Goal: Information Seeking & Learning: Learn about a topic

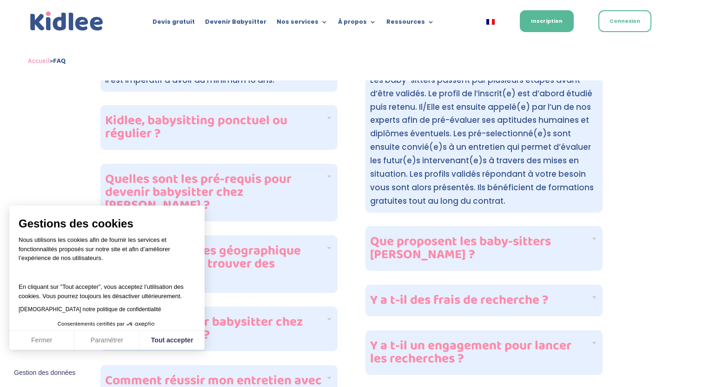
scroll to position [279, 0]
click at [162, 341] on button "Tout accepter" at bounding box center [172, 341] width 65 height 20
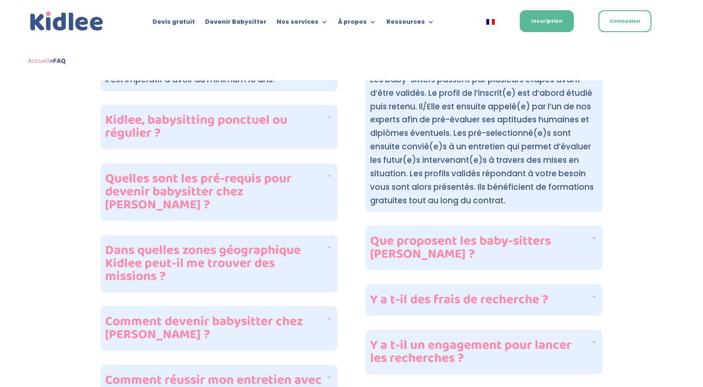
click at [551, 295] on h4 "Y a t-il des frais de recherche ?" at bounding box center [480, 299] width 220 height 13
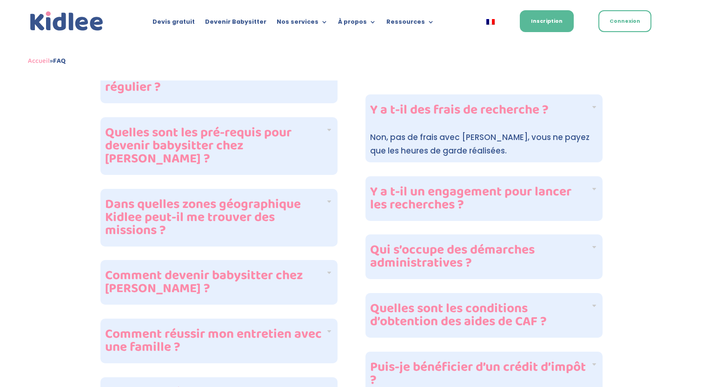
scroll to position [326, 0]
click at [499, 200] on h4 "Y a t-il un engagement pour lancer les recherches ?" at bounding box center [480, 198] width 220 height 26
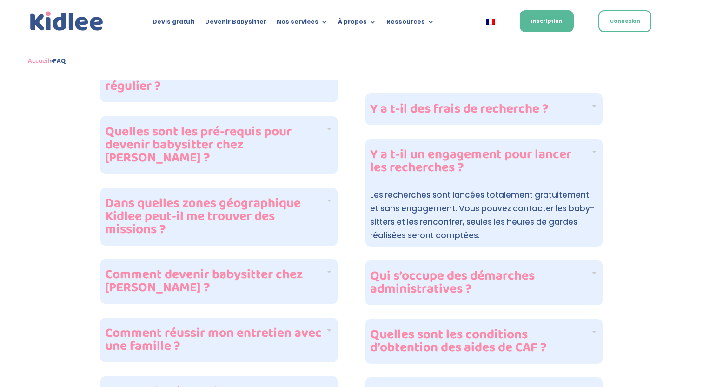
click at [488, 276] on h4 "Qui s’occupe des démarches administratives ?" at bounding box center [480, 283] width 220 height 26
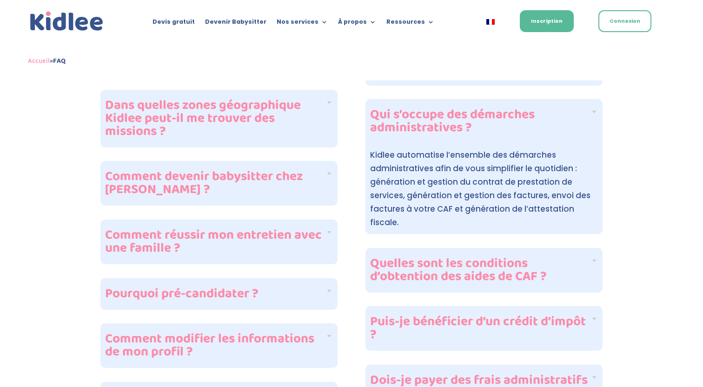
scroll to position [422, 0]
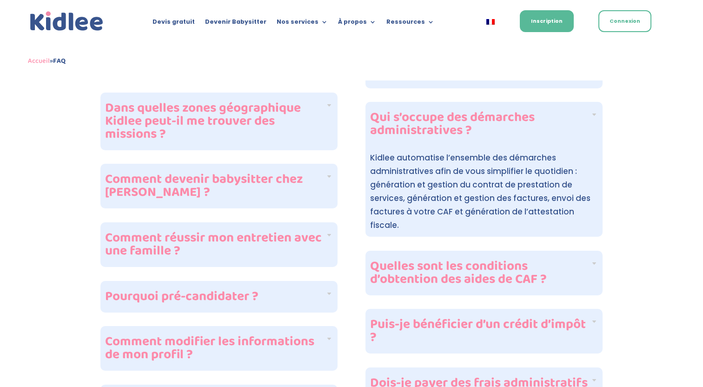
click at [481, 276] on h4 "Quelles sont les conditions d’obtention des aides de CAF ?" at bounding box center [480, 273] width 220 height 26
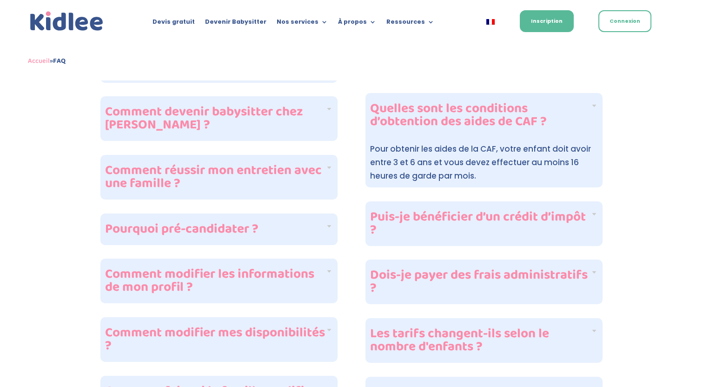
scroll to position [492, 0]
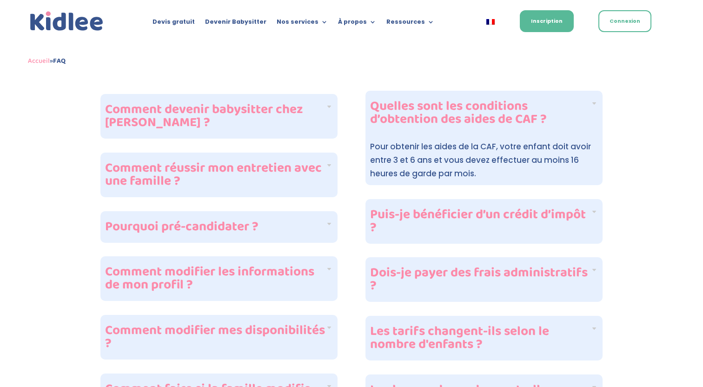
click at [480, 227] on h4 "Puis-je bénéficier d’un crédit d’impôt ?" at bounding box center [480, 221] width 220 height 26
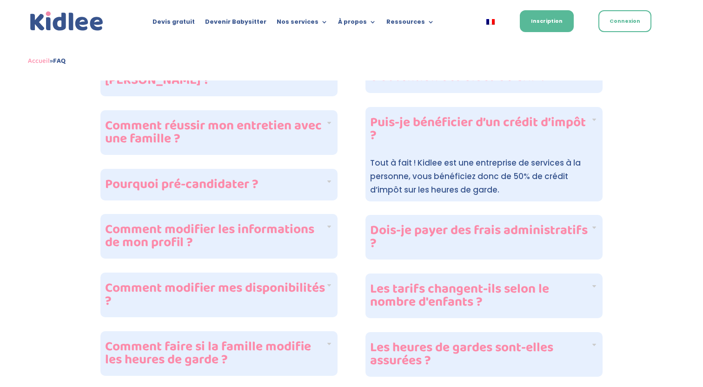
click at [480, 227] on h4 "Dois-je payer des frais administratifs ?" at bounding box center [480, 237] width 220 height 26
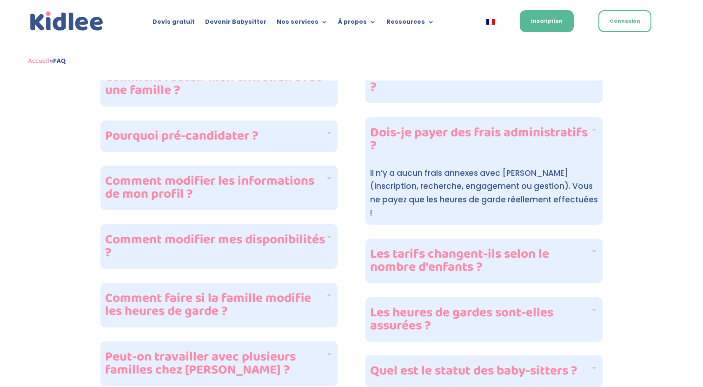
scroll to position [591, 0]
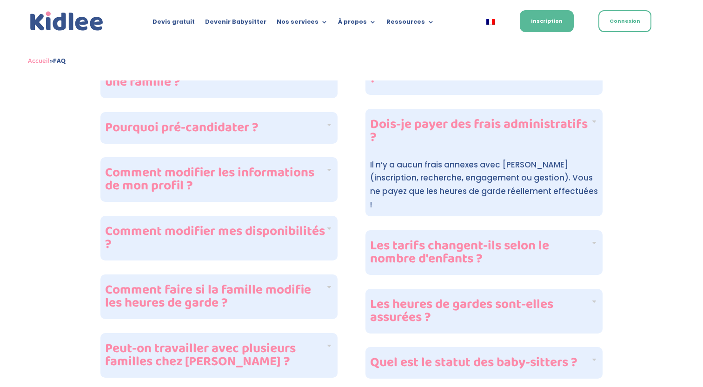
click at [480, 240] on h4 "Les tarifs changent-ils selon le nombre d'enfants ?" at bounding box center [480, 253] width 220 height 26
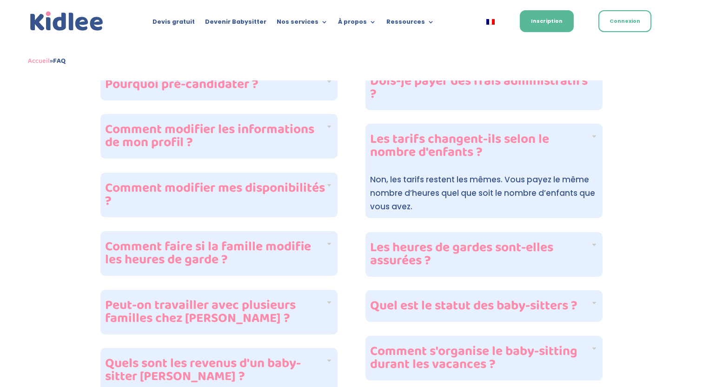
scroll to position [682, 0]
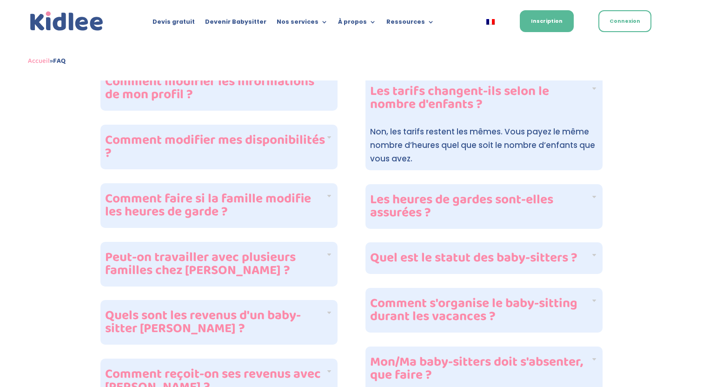
click at [486, 216] on h4 "Les heures de gardes sont-elles assurées ?" at bounding box center [480, 206] width 220 height 26
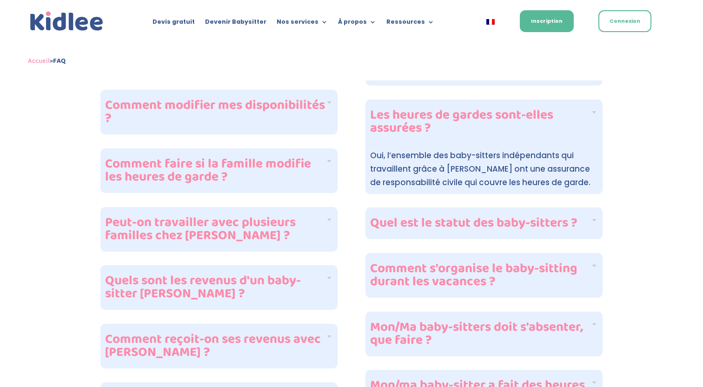
scroll to position [718, 0]
click at [486, 216] on h4 "Quel est le statut des baby-sitters ?" at bounding box center [480, 222] width 220 height 13
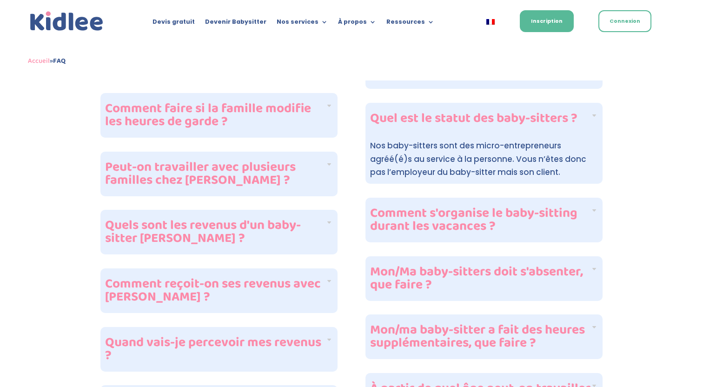
scroll to position [773, 0]
click at [486, 216] on h4 "Comment s'organise le baby-sitting durant les vacances ?" at bounding box center [480, 219] width 220 height 26
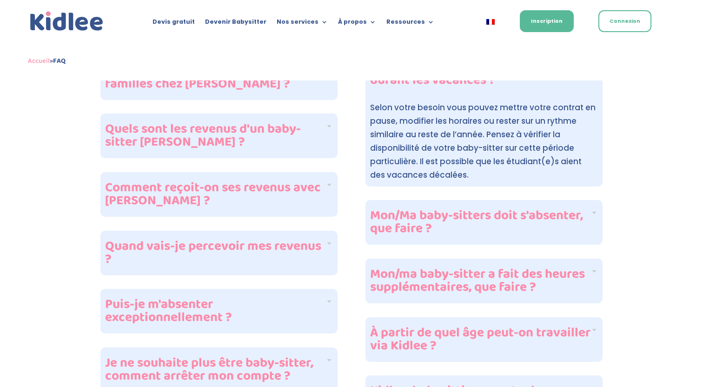
scroll to position [869, 0]
click at [486, 216] on h4 "Mon/Ma baby-sitters doit s'absenter, que faire ?" at bounding box center [480, 221] width 220 height 26
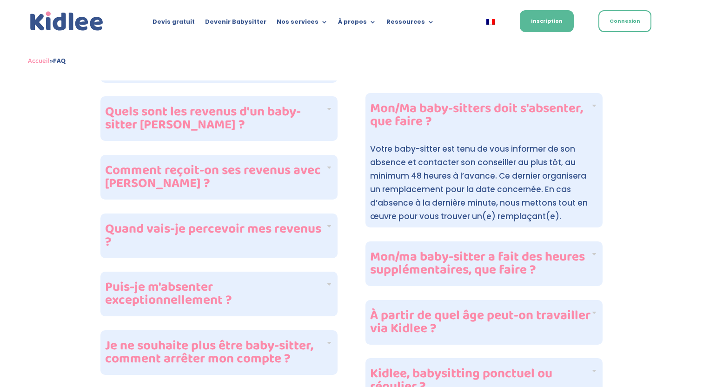
scroll to position [907, 0]
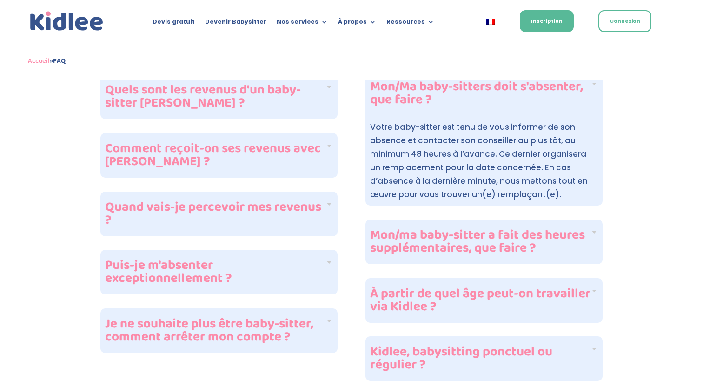
click at [486, 240] on h4 "Mon/ma baby-sitter a fait des heures supplémentaires, que faire ?" at bounding box center [480, 242] width 220 height 26
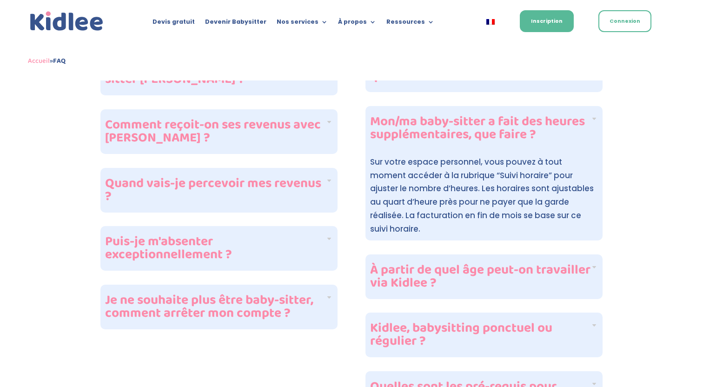
scroll to position [948, 0]
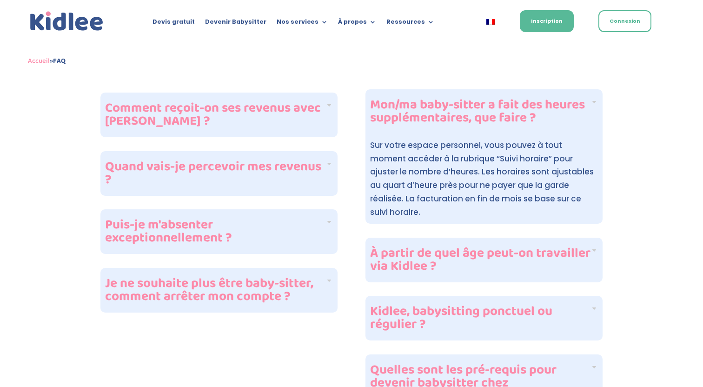
click at [484, 249] on h4 "À partir de quel âge peut-on travailler via Kidlee ?" at bounding box center [480, 260] width 220 height 26
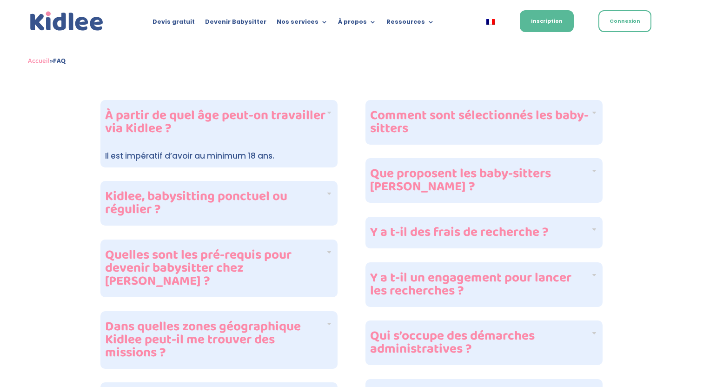
scroll to position [192, 0]
